Goal: Navigation & Orientation: Find specific page/section

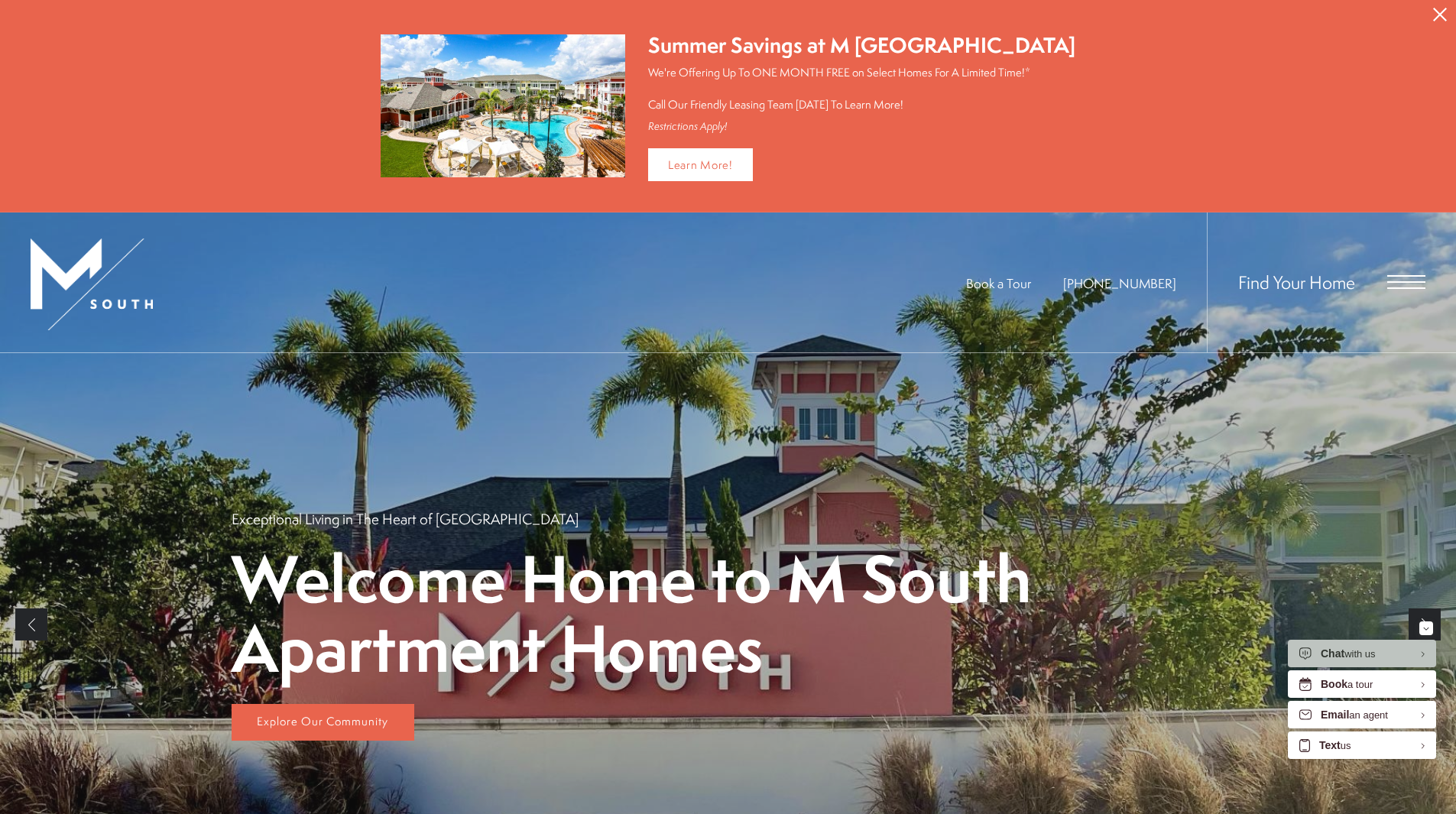
click at [1409, 284] on span "Open Menu" at bounding box center [1407, 282] width 38 height 14
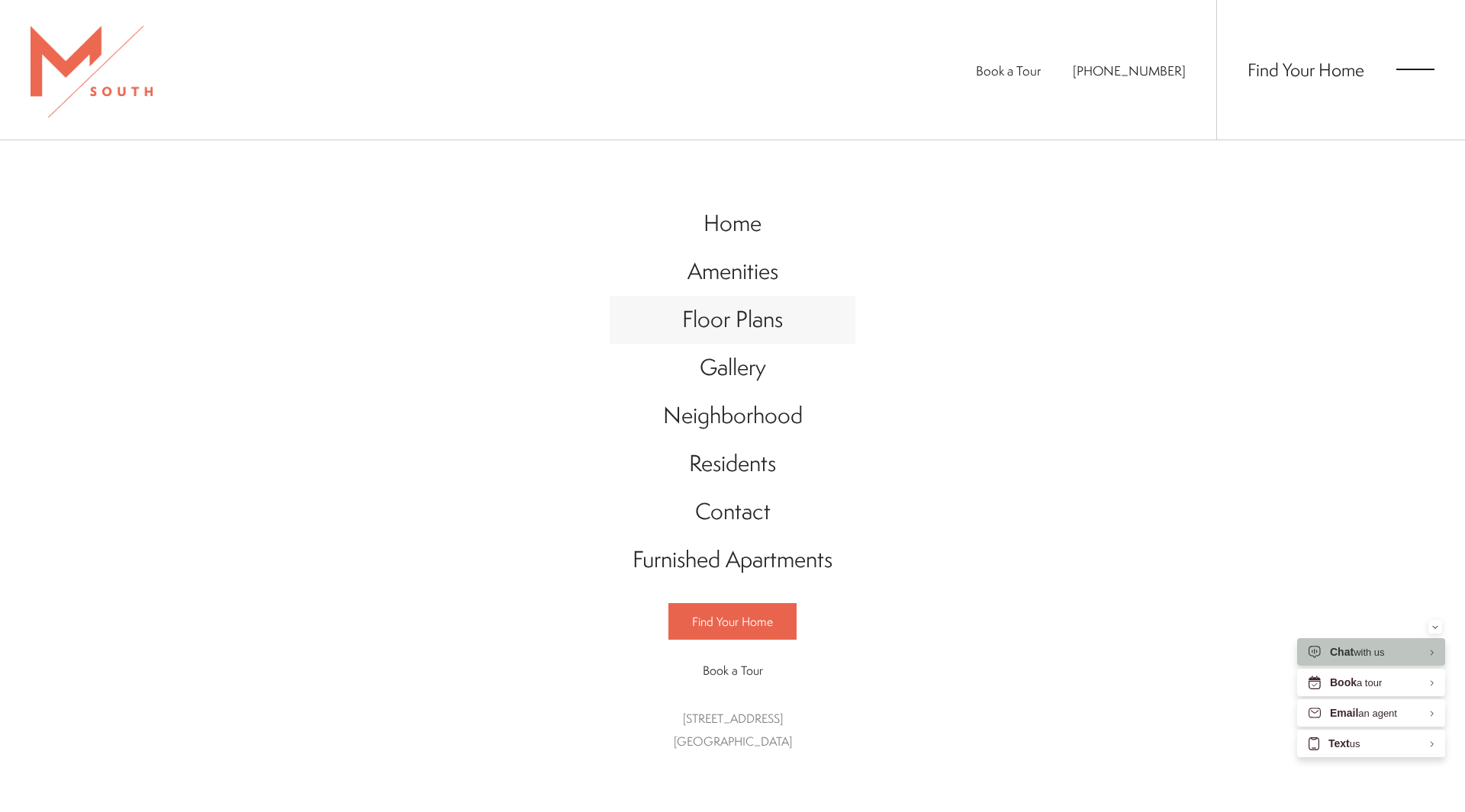
click at [733, 322] on span "Floor Plans" at bounding box center [732, 320] width 100 height 32
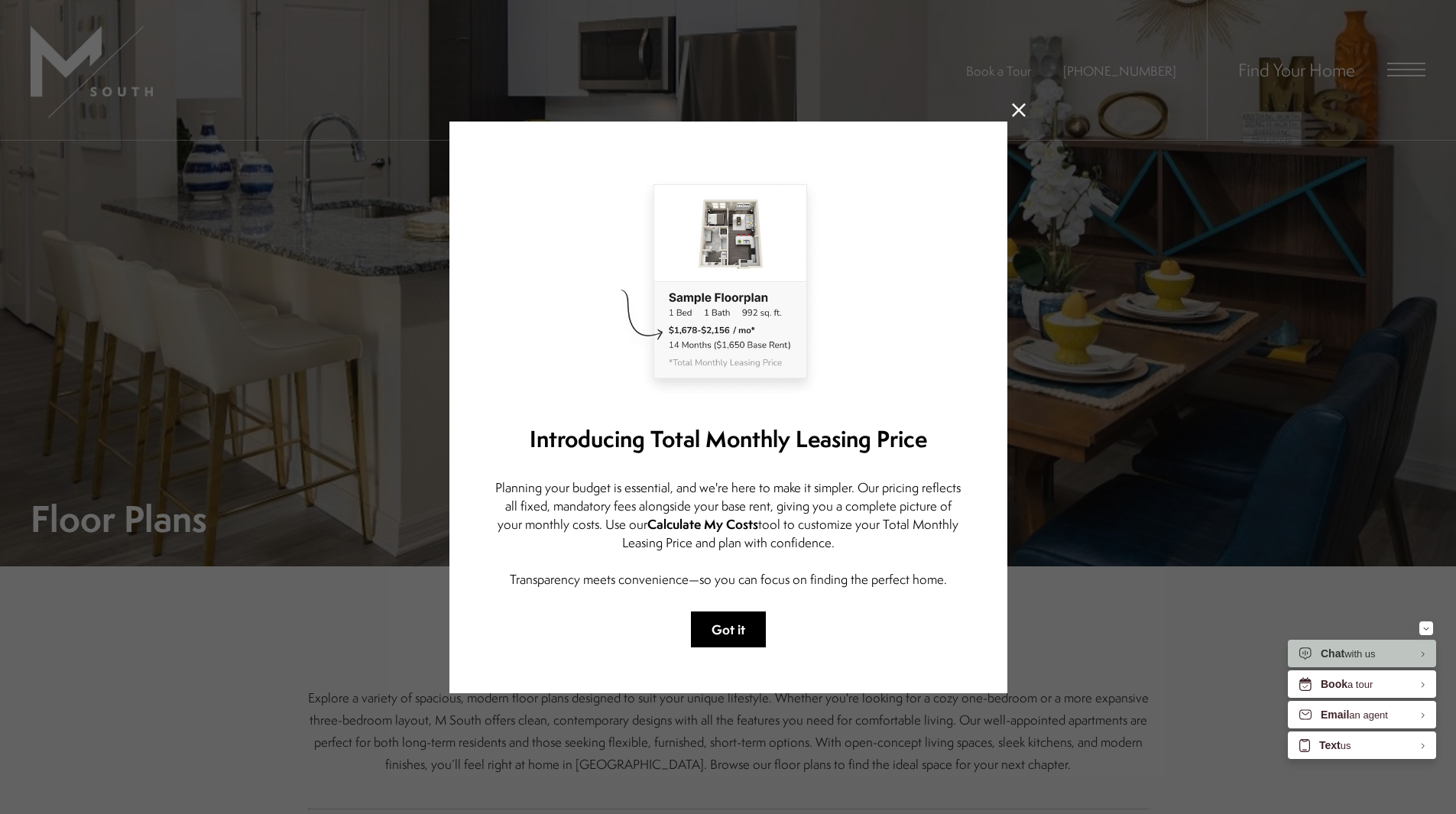
click at [743, 614] on button "Got it" at bounding box center [729, 629] width 75 height 36
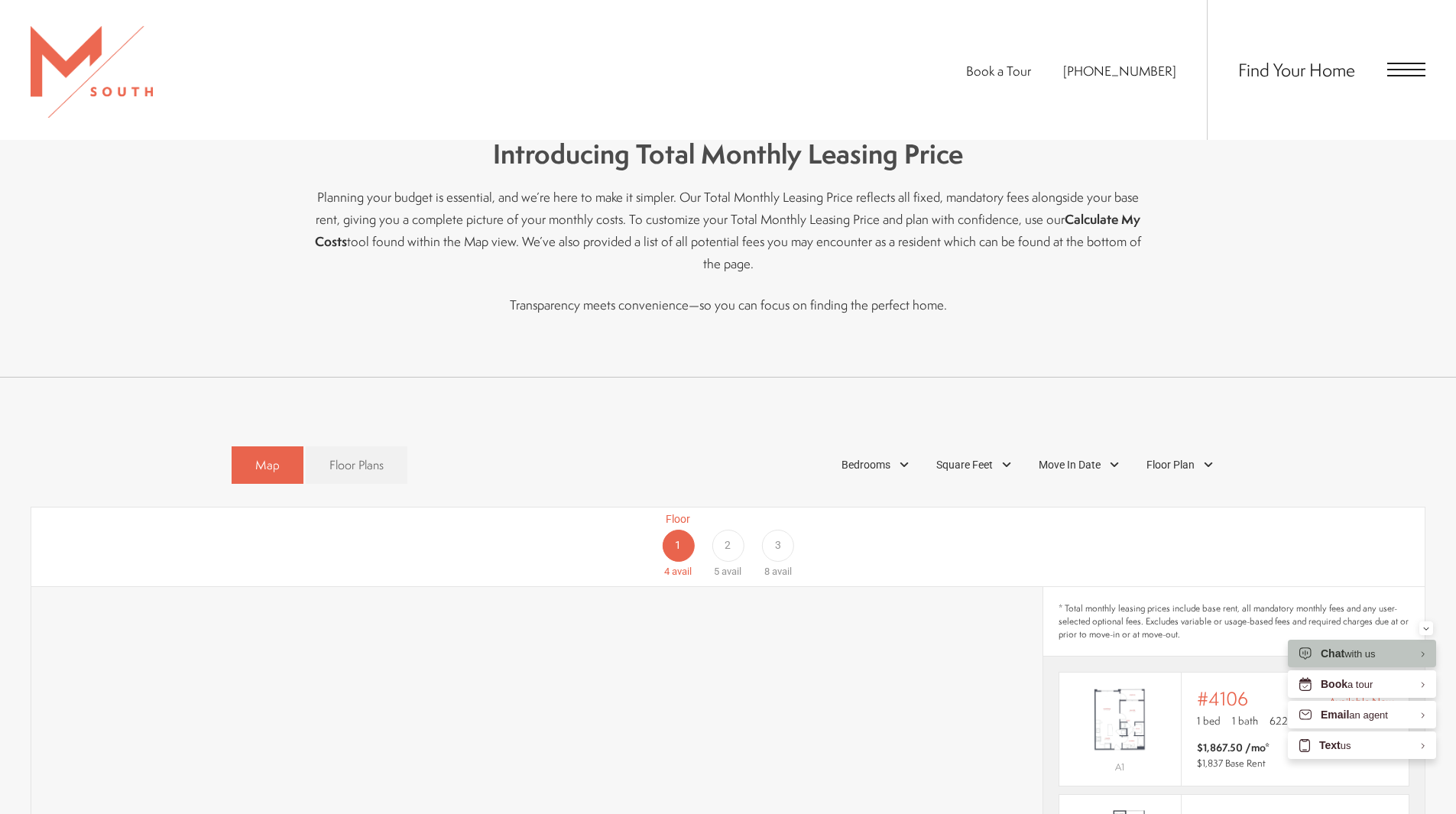
scroll to position [765, 0]
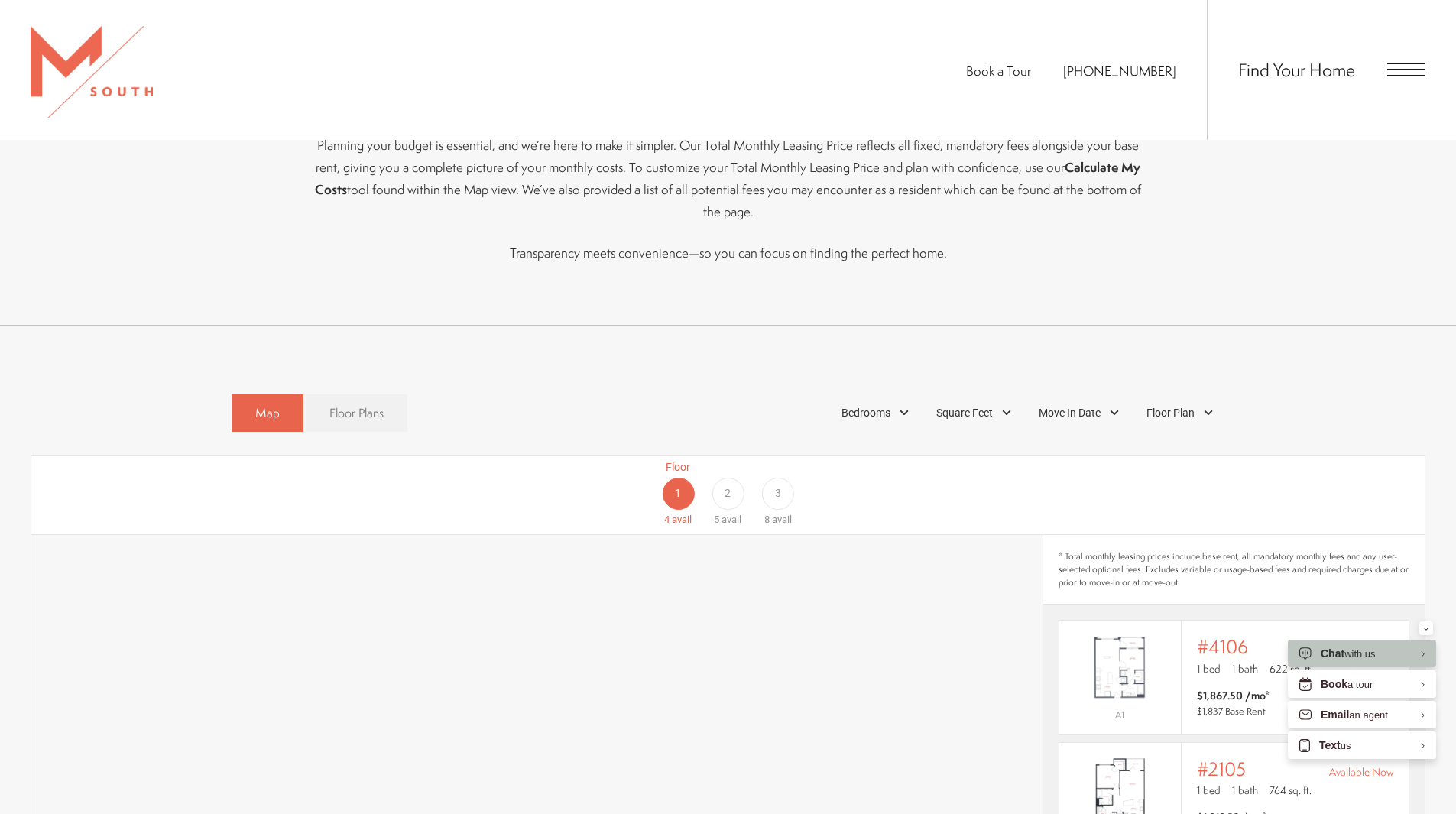
click at [330, 405] on span "Floor Plans" at bounding box center [356, 413] width 54 height 17
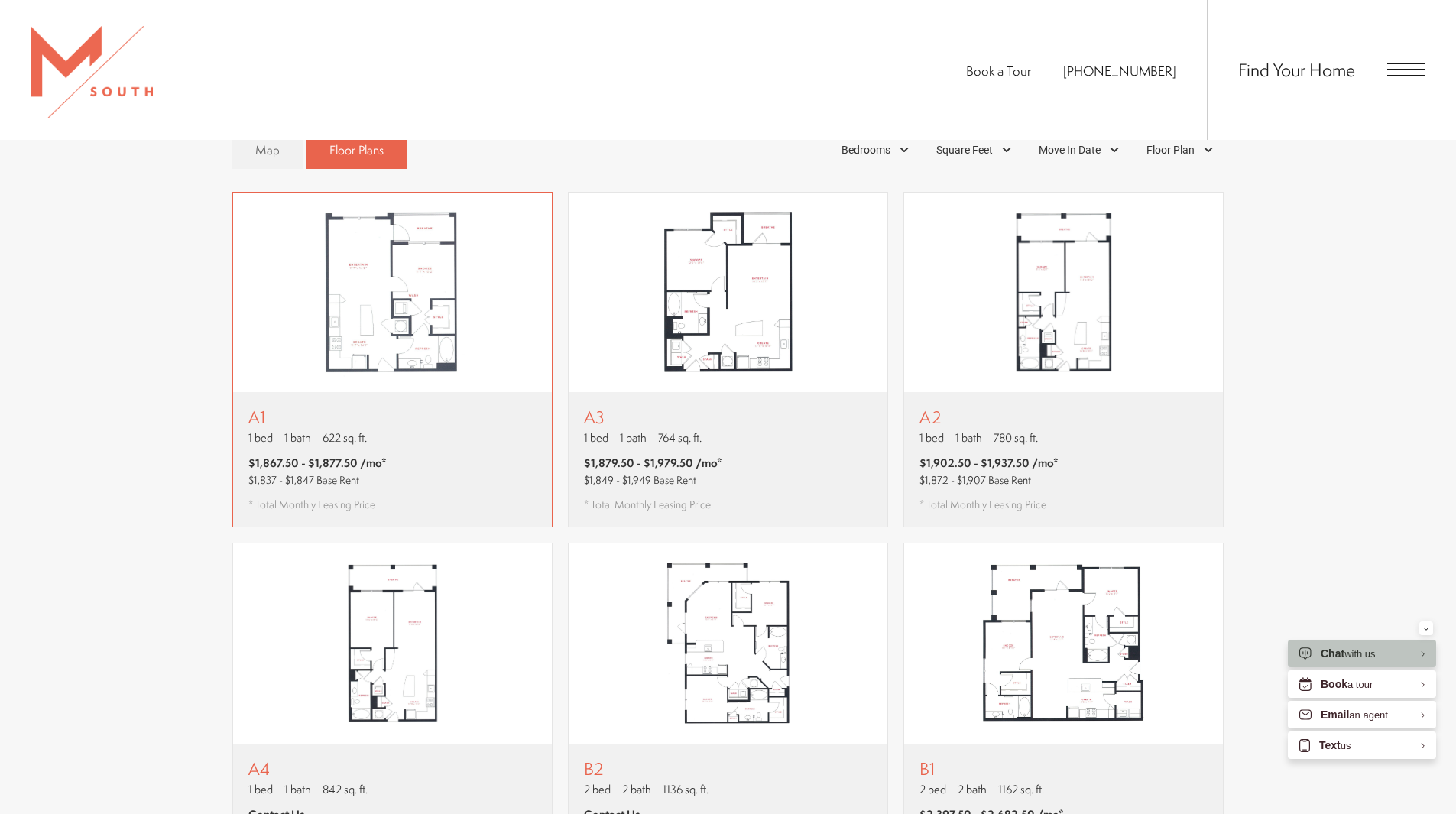
scroll to position [841, 0]
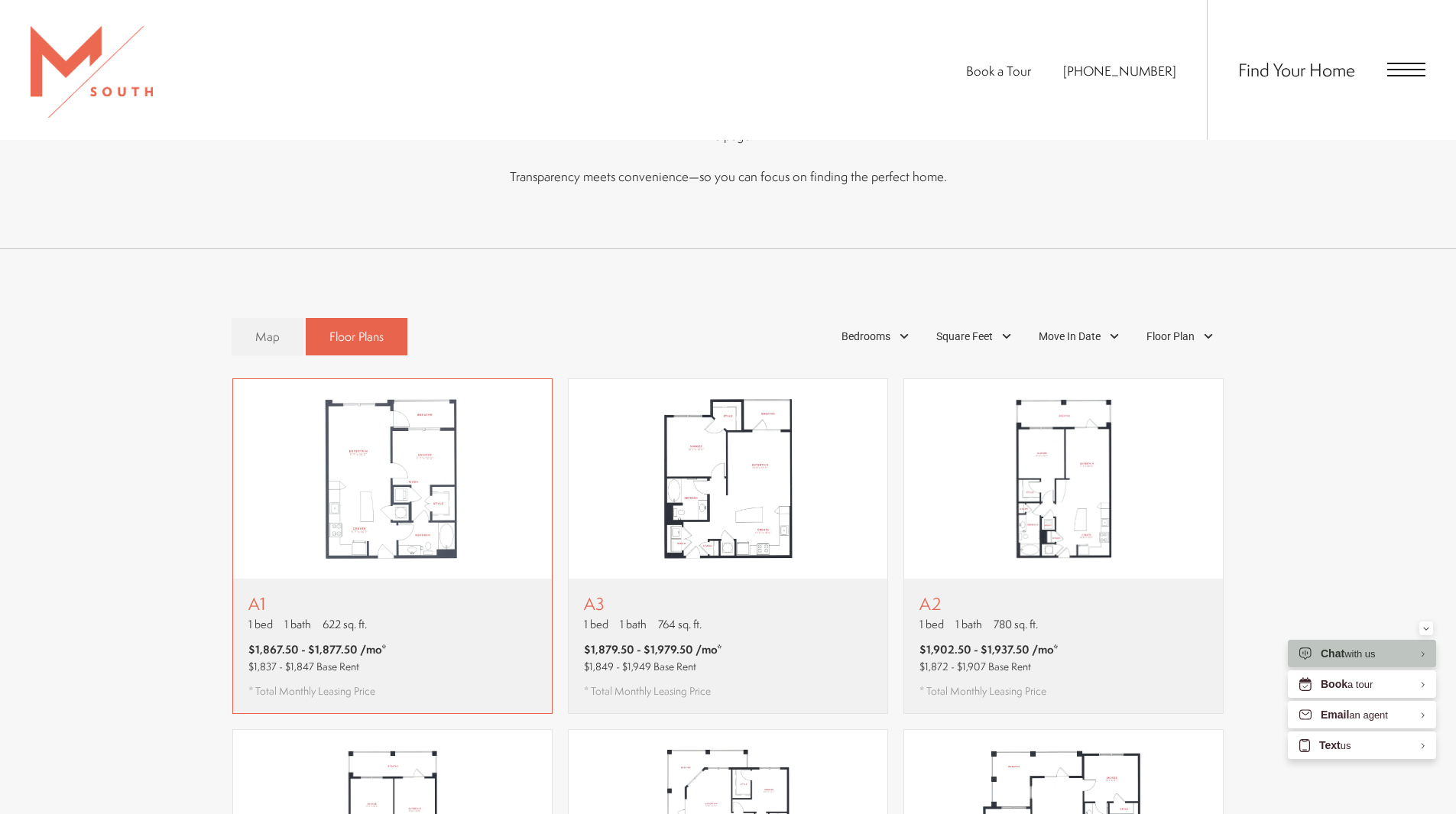
click at [441, 474] on img "View floor plan A1" at bounding box center [392, 479] width 319 height 201
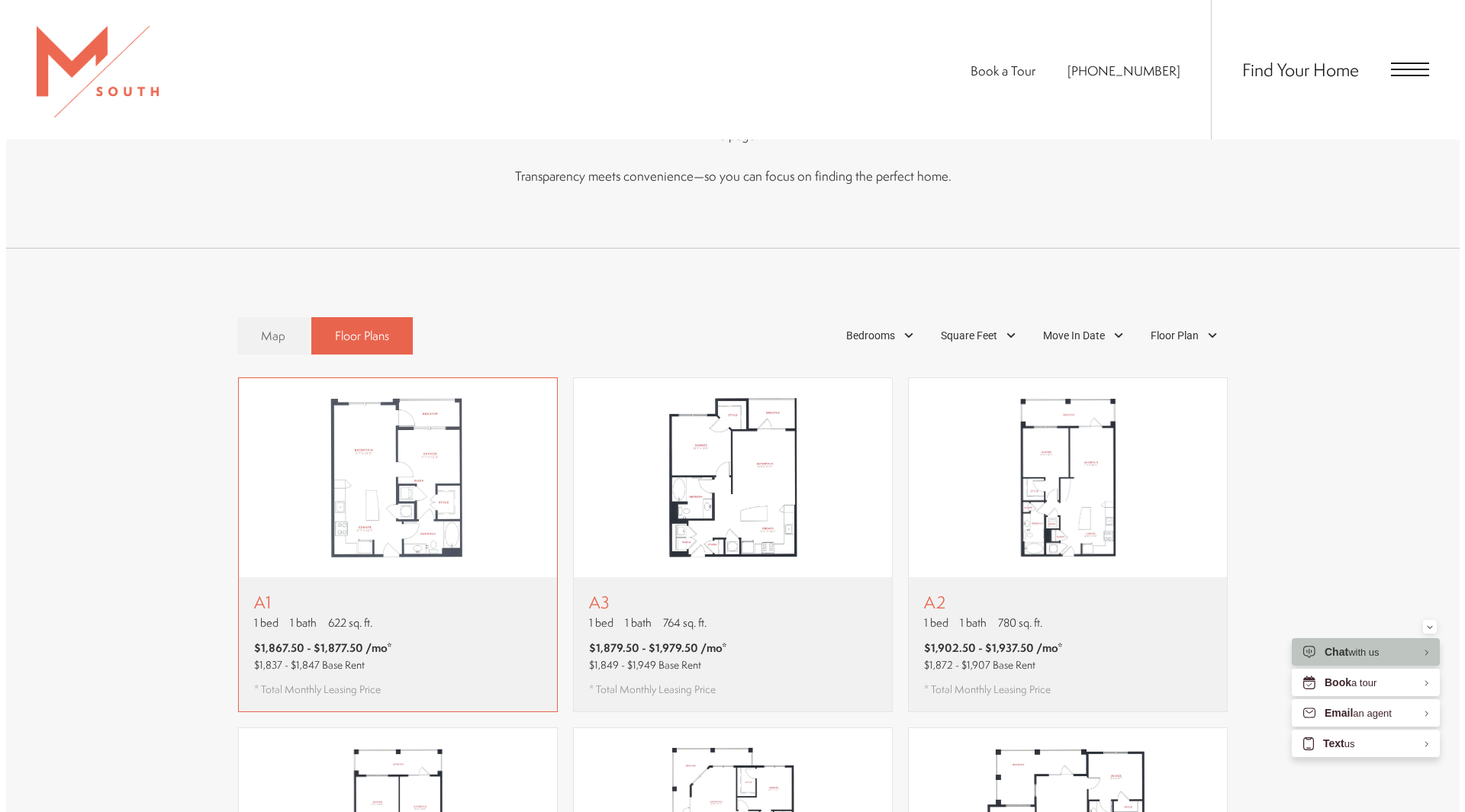
scroll to position [0, 0]
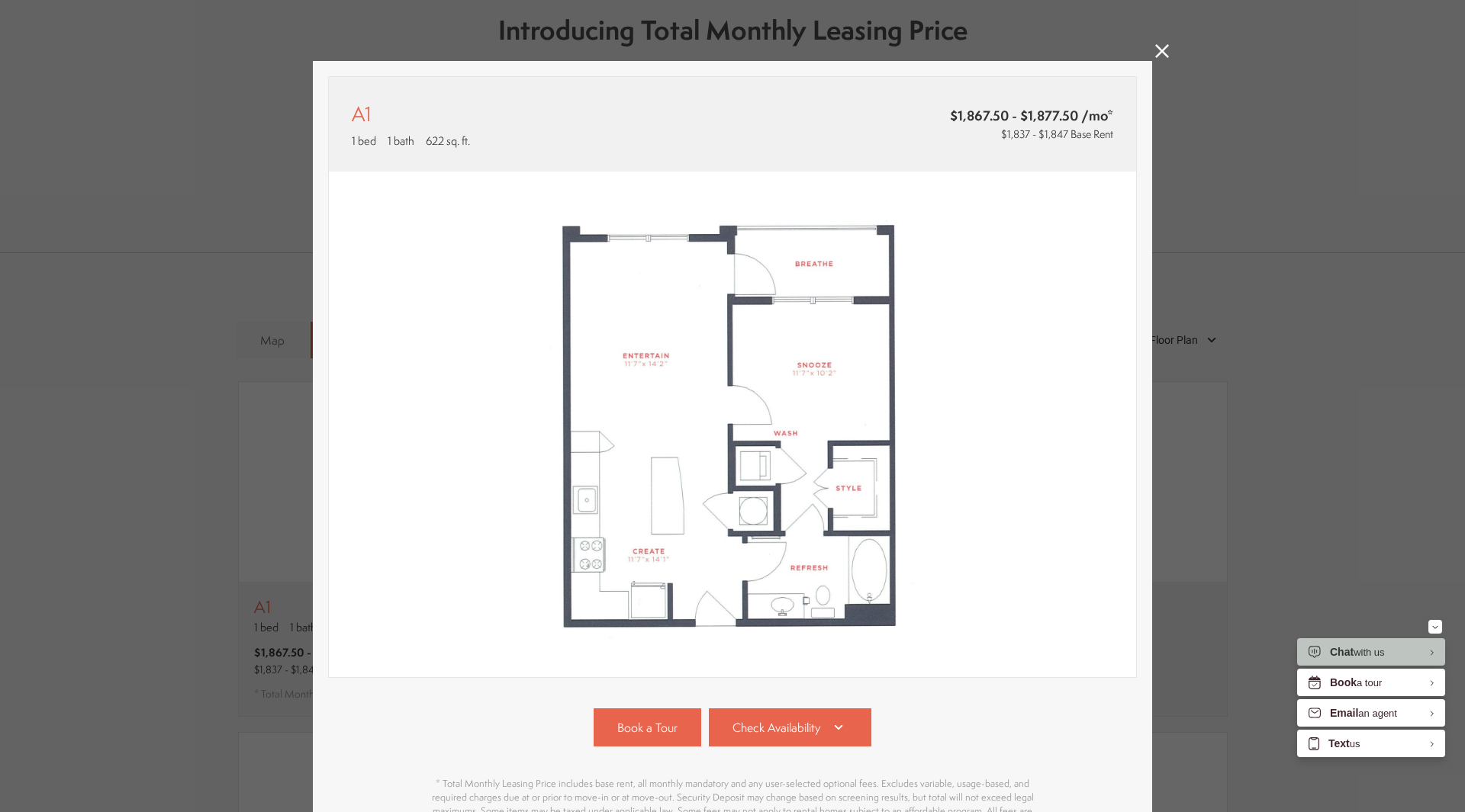
click at [532, 402] on img at bounding box center [732, 425] width 807 height 506
click at [1156, 51] on icon at bounding box center [1162, 51] width 14 height 14
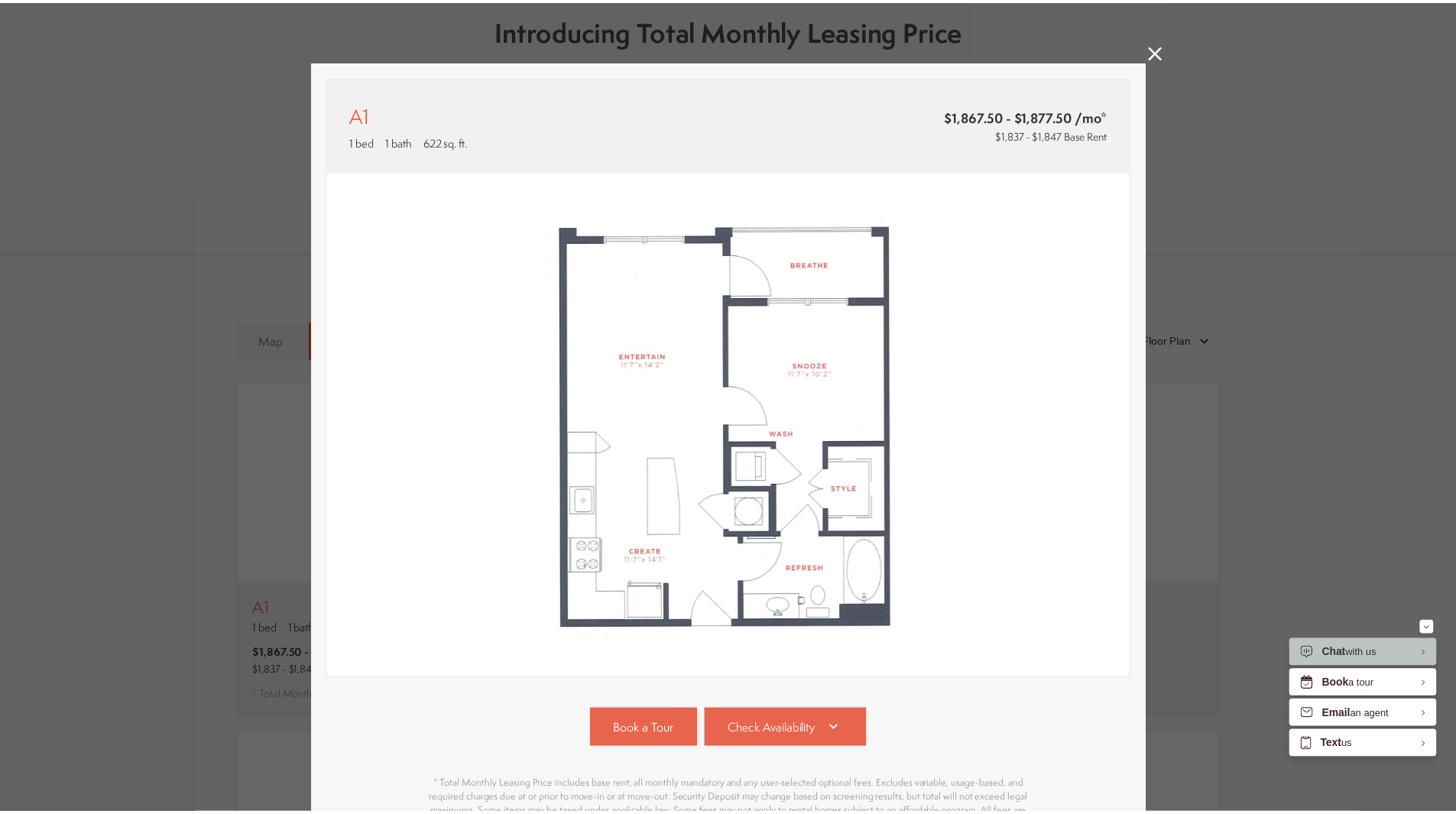
scroll to position [841, 0]
